Goal: Transaction & Acquisition: Download file/media

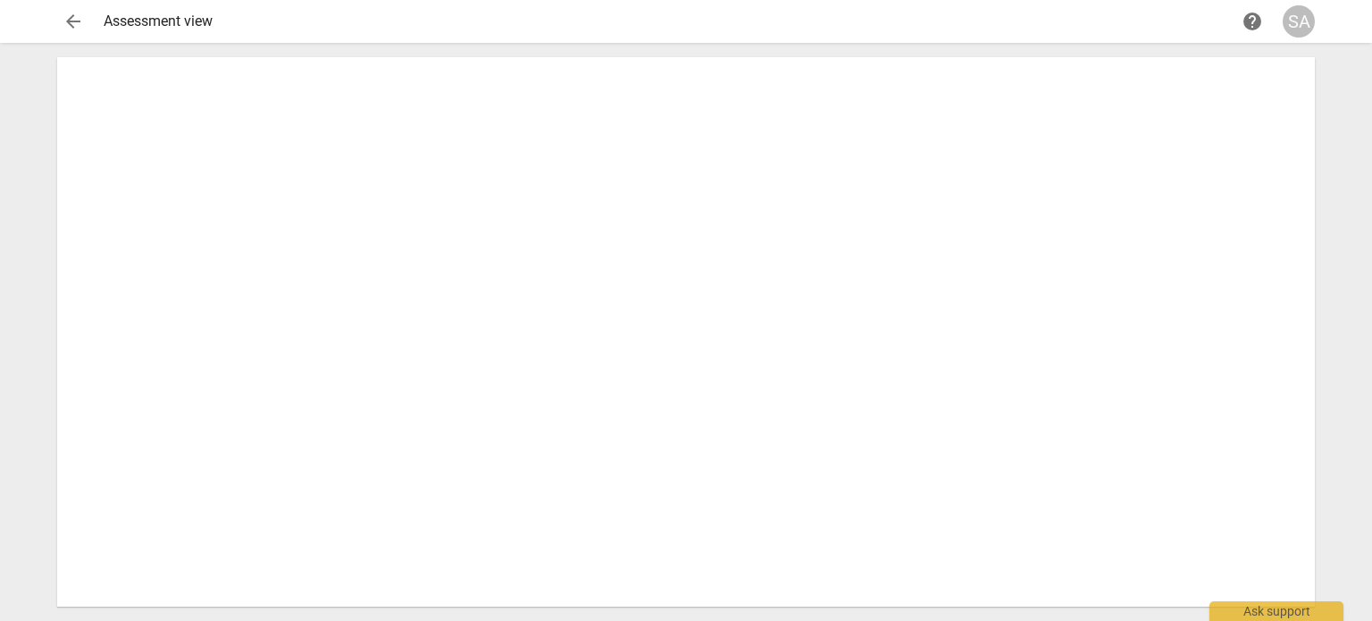
click at [77, 31] on span "arrow_back" at bounding box center [73, 21] width 21 height 21
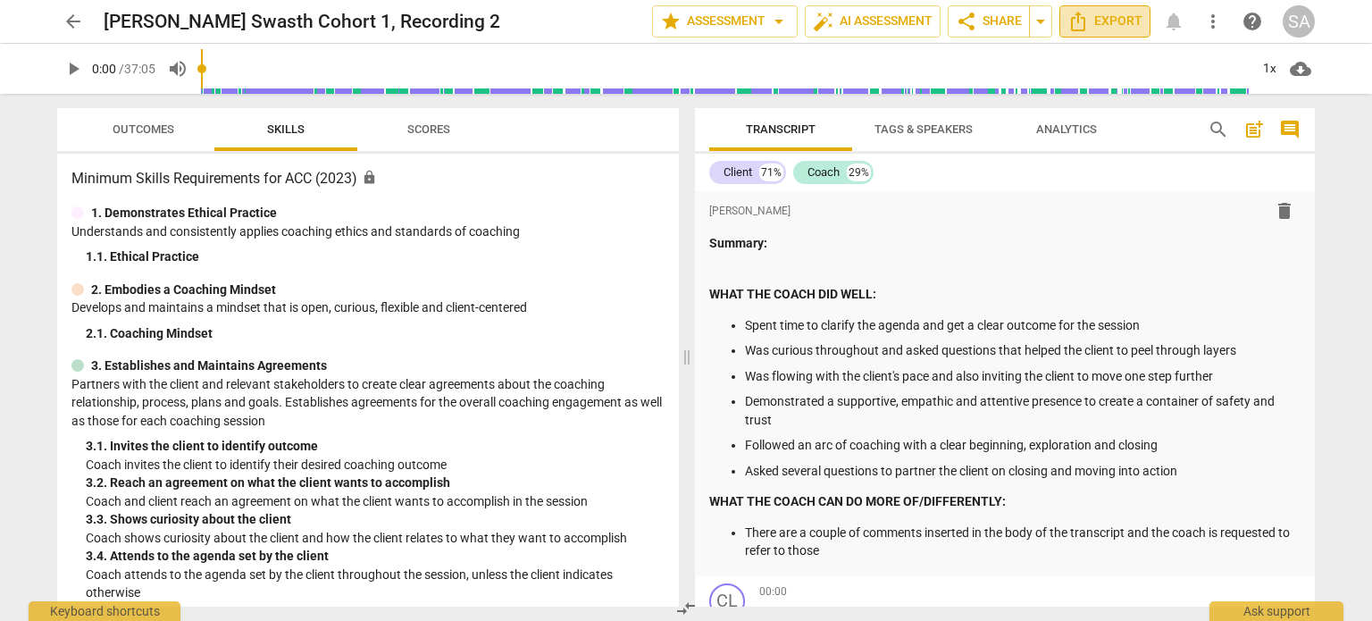
click at [1115, 15] on span "Export" at bounding box center [1105, 21] width 75 height 21
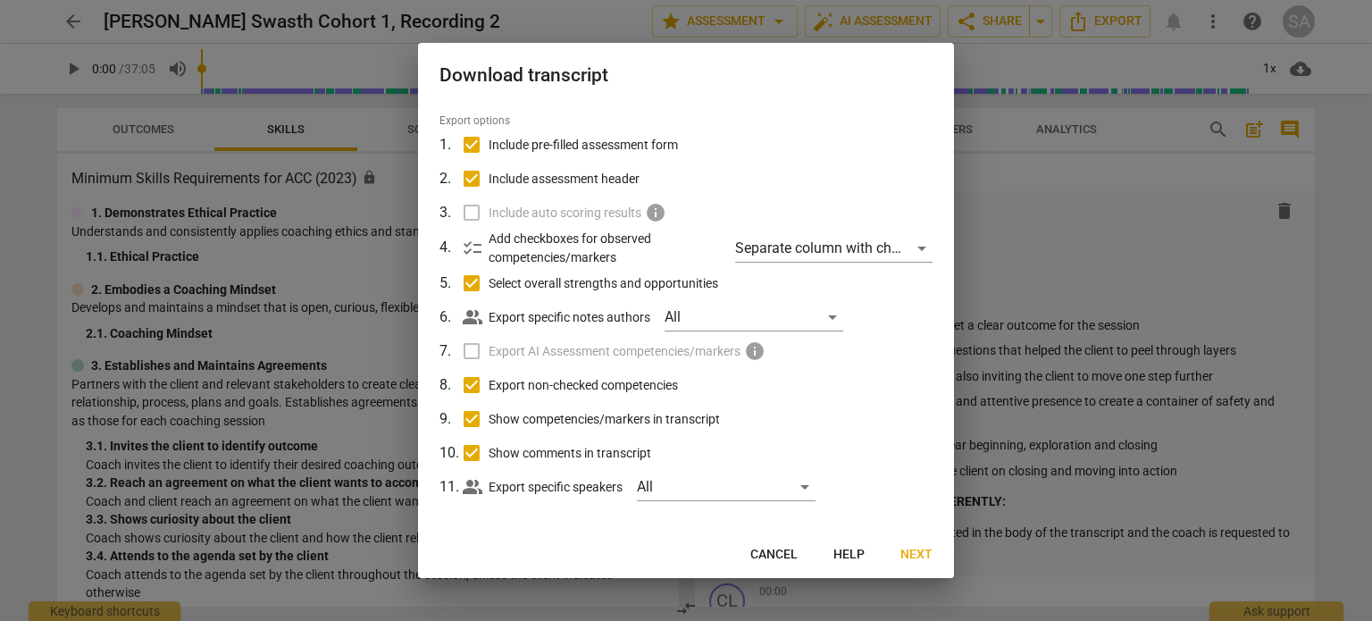
scroll to position [56, 0]
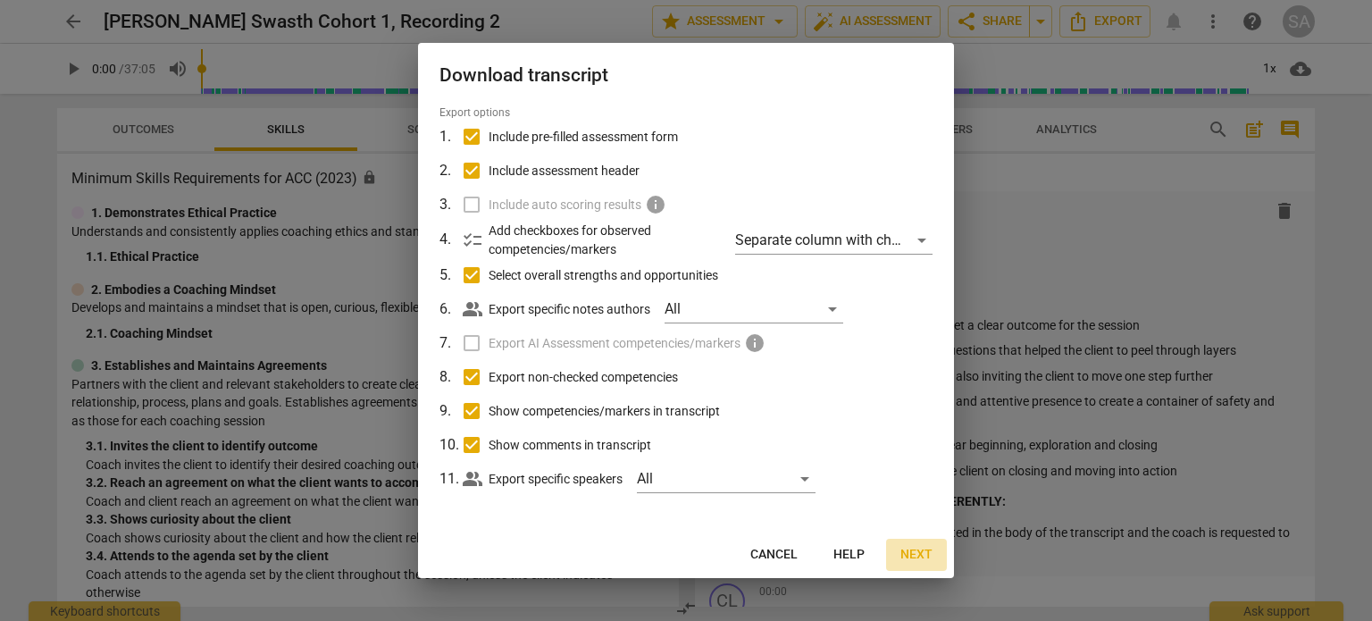
click at [914, 553] on span "Next" at bounding box center [917, 555] width 32 height 18
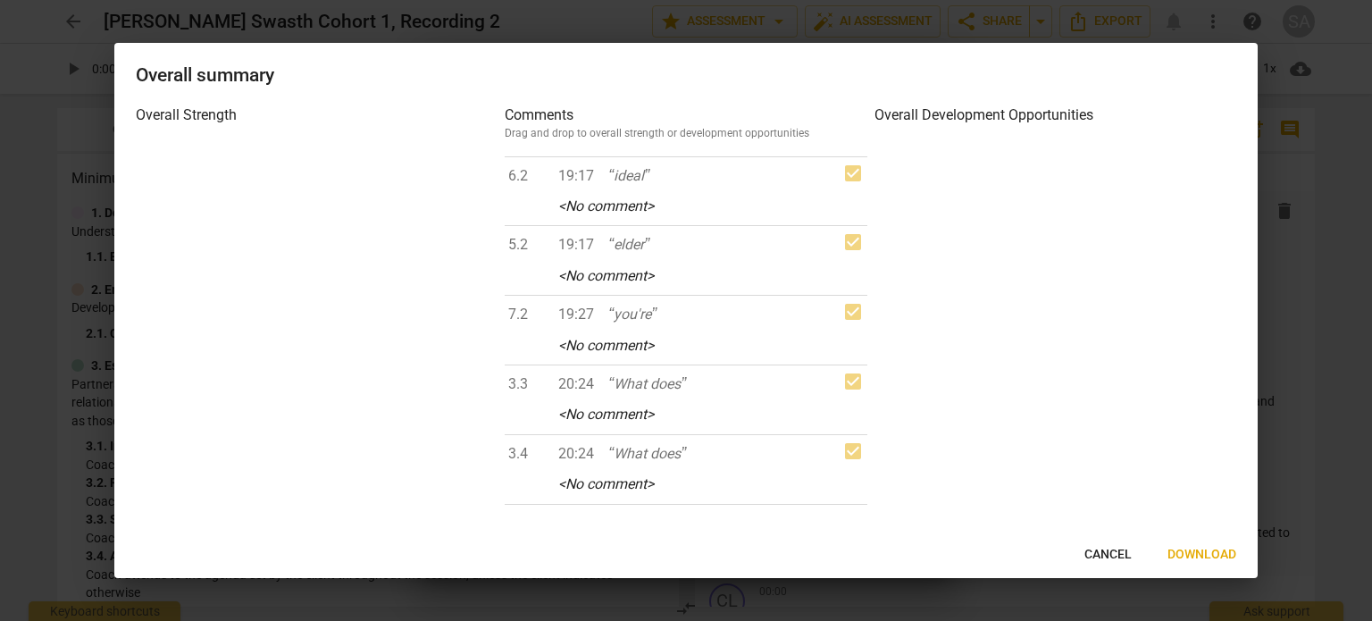
scroll to position [3152, 0]
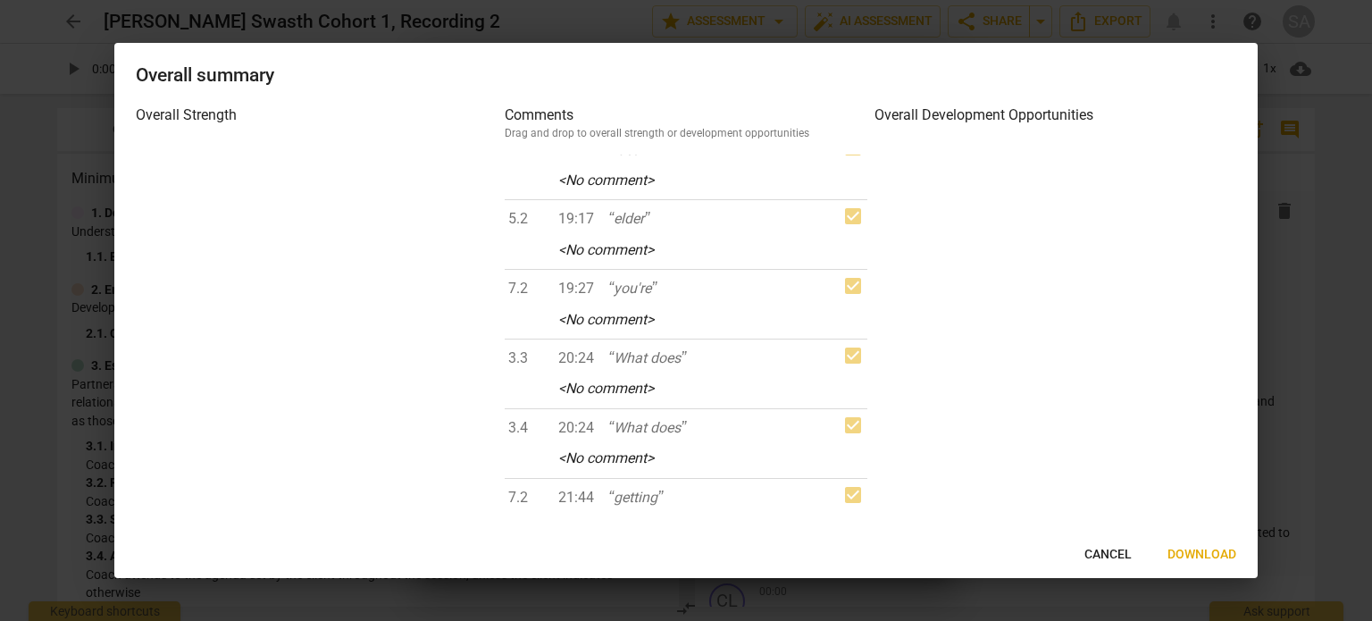
click at [1045, 121] on h3 "Overall Development Opportunities" at bounding box center [1056, 115] width 362 height 21
click at [1208, 558] on span "Download" at bounding box center [1202, 555] width 69 height 18
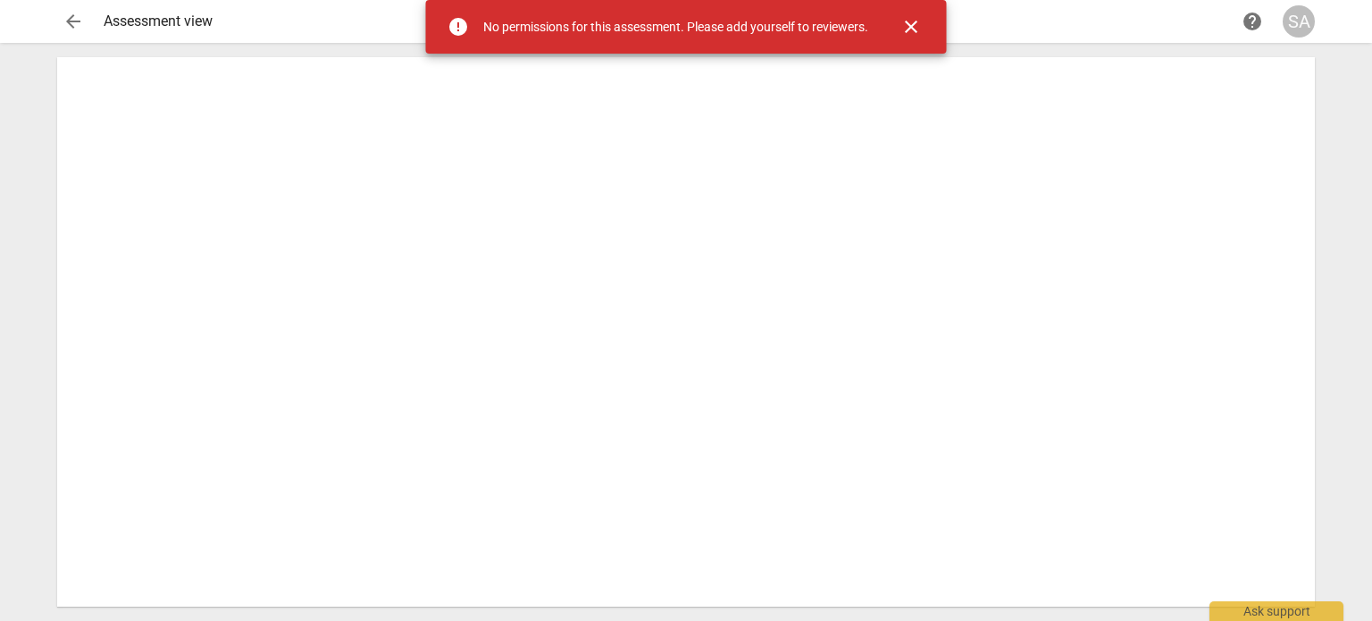
click at [912, 21] on span "close" at bounding box center [911, 26] width 21 height 21
